Goal: Navigation & Orientation: Find specific page/section

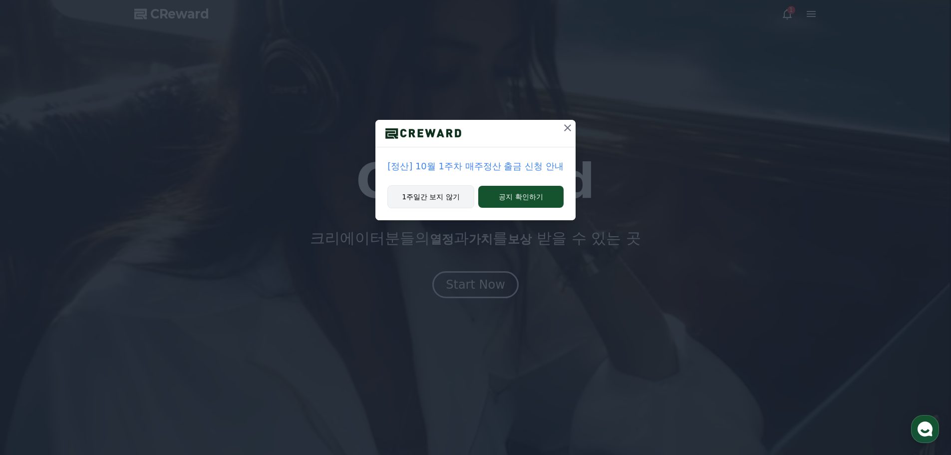
click at [422, 202] on button "1주일간 보지 않기" at bounding box center [430, 196] width 87 height 23
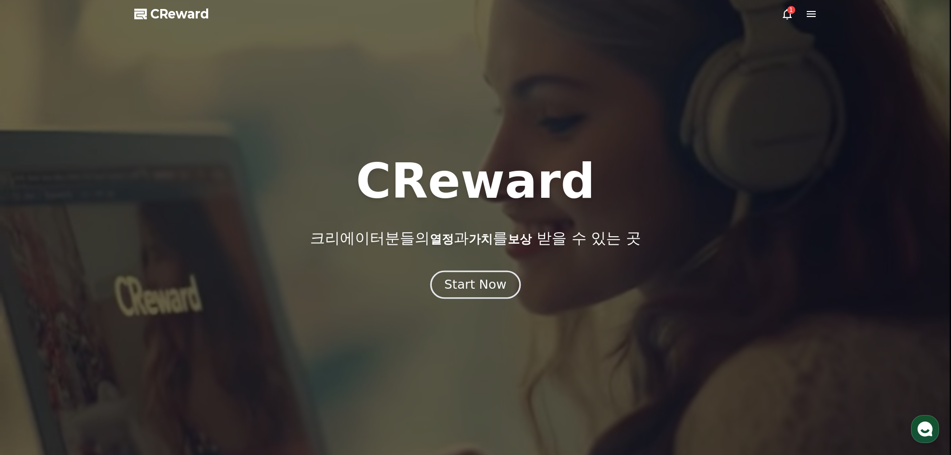
drag, startPoint x: 458, startPoint y: 293, endPoint x: 467, endPoint y: 281, distance: 15.0
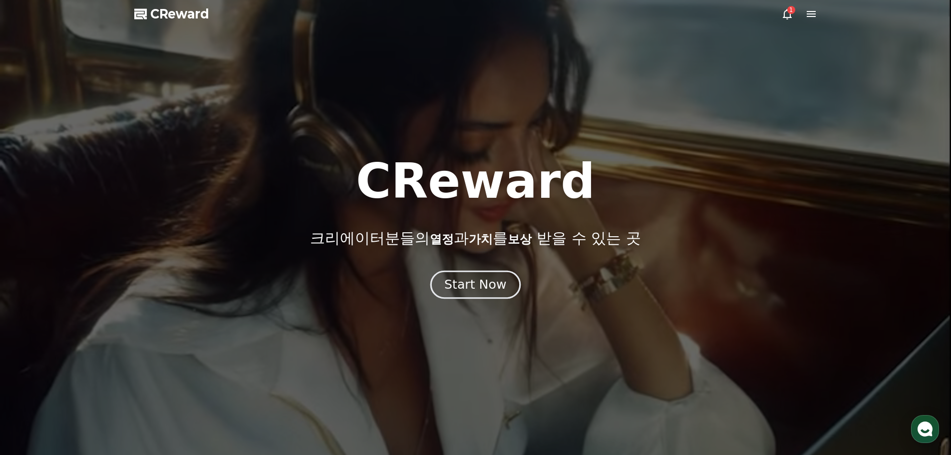
click at [458, 292] on div "Start Now" at bounding box center [475, 284] width 62 height 17
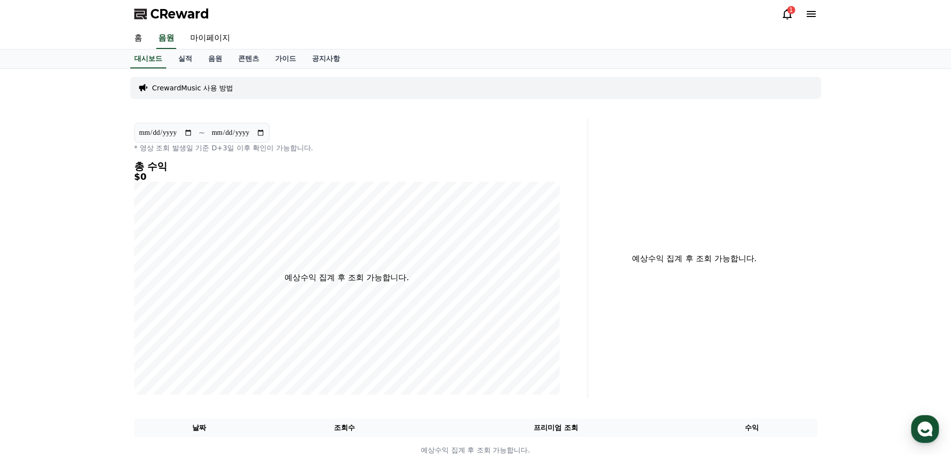
click at [811, 17] on icon at bounding box center [810, 14] width 9 height 6
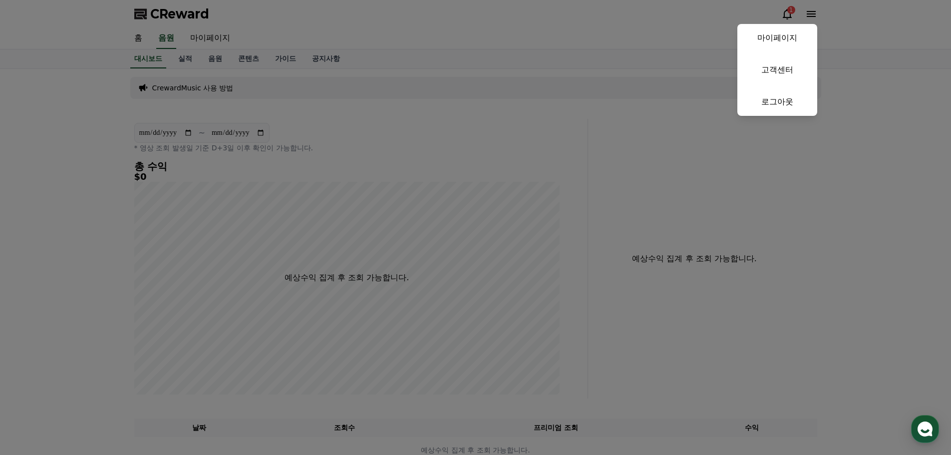
drag, startPoint x: 412, startPoint y: 87, endPoint x: 404, endPoint y: 86, distance: 8.0
click at [412, 87] on button "close" at bounding box center [475, 227] width 951 height 455
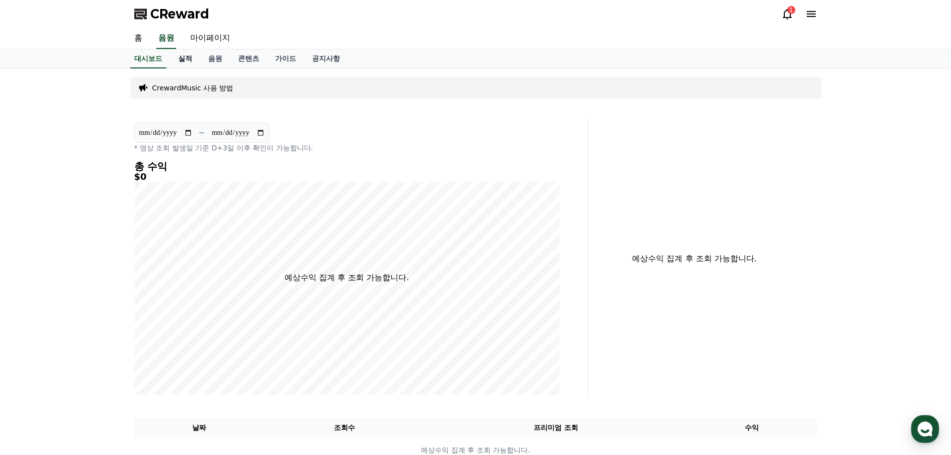
click at [183, 57] on link "실적" at bounding box center [185, 58] width 30 height 19
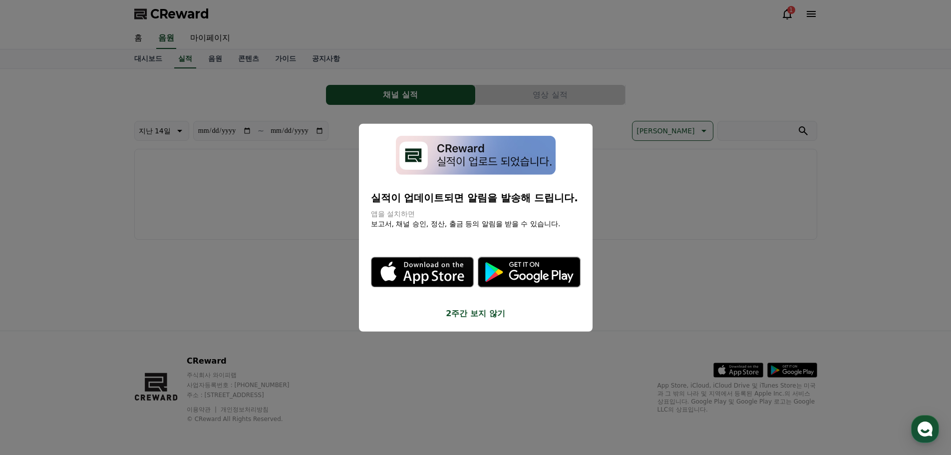
click at [221, 59] on button "close modal" at bounding box center [475, 227] width 951 height 455
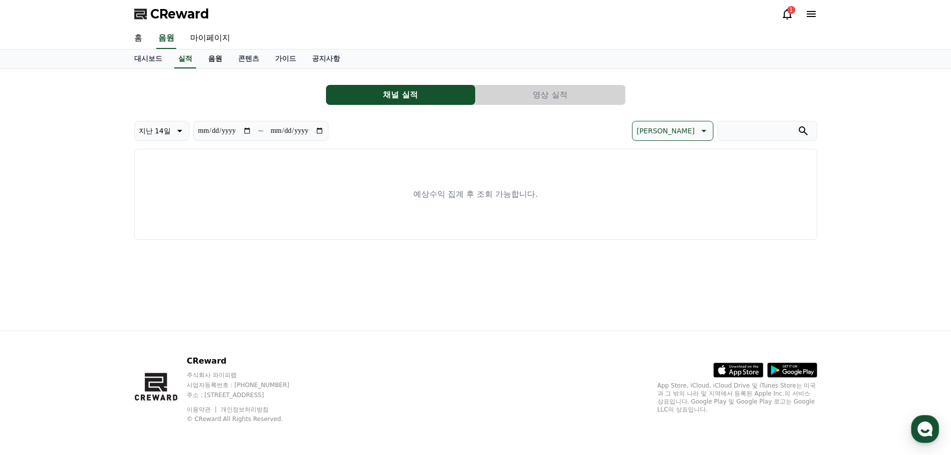
click at [223, 60] on link "음원" at bounding box center [215, 58] width 30 height 19
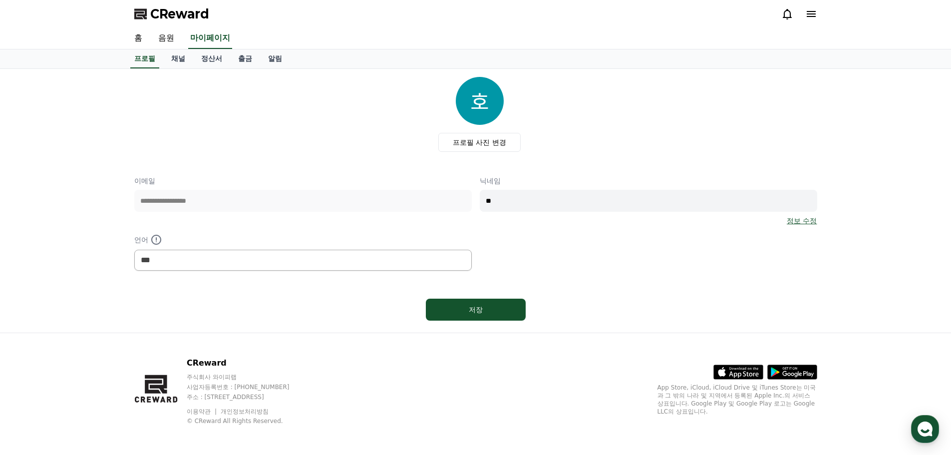
select select "**********"
